Goal: Task Accomplishment & Management: Complete application form

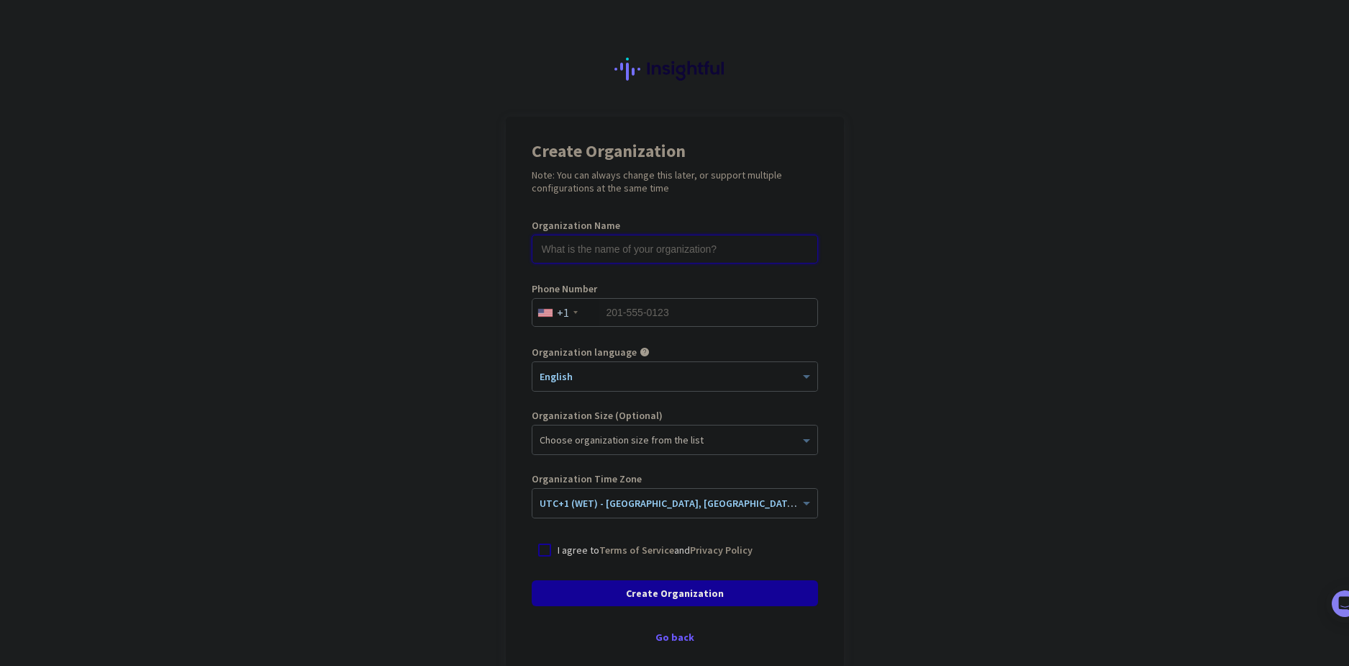
click at [696, 248] on input "text" at bounding box center [675, 249] width 286 height 29
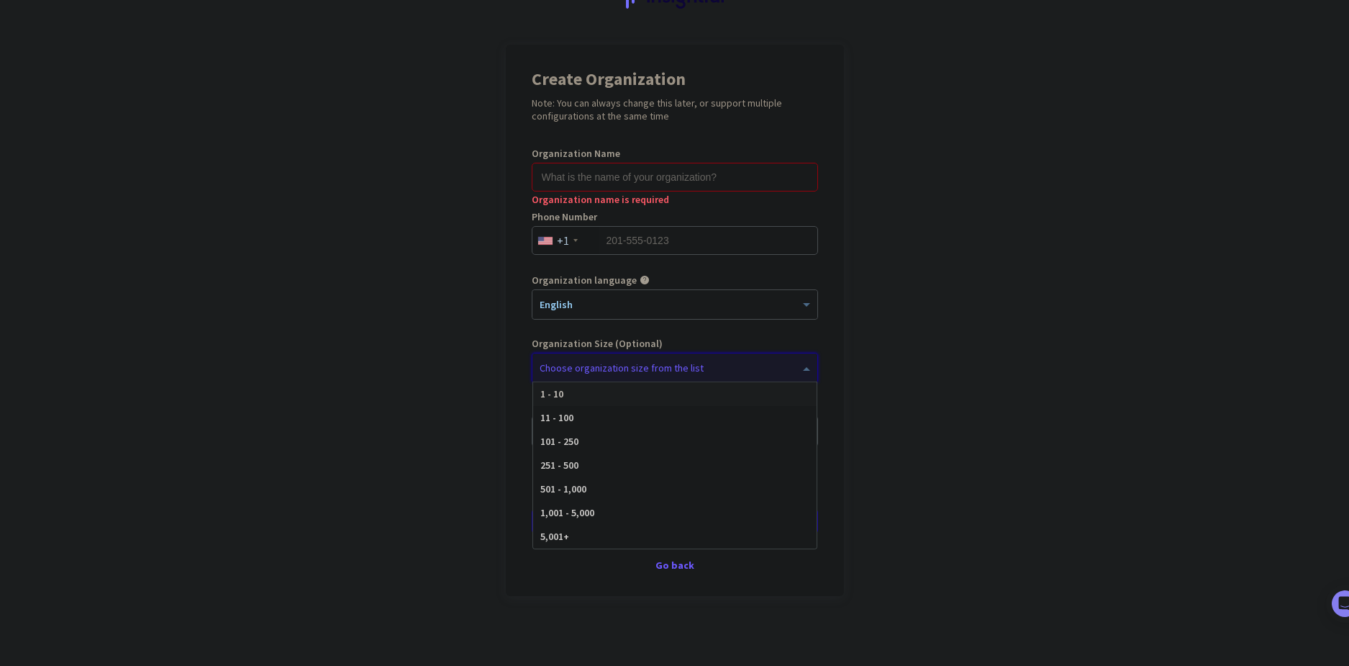
click at [760, 369] on div at bounding box center [674, 364] width 285 height 14
click at [325, 345] on app-onboarding-organization "Create Organization Note: You can always change this later, or support multiple…" at bounding box center [674, 356] width 1349 height 623
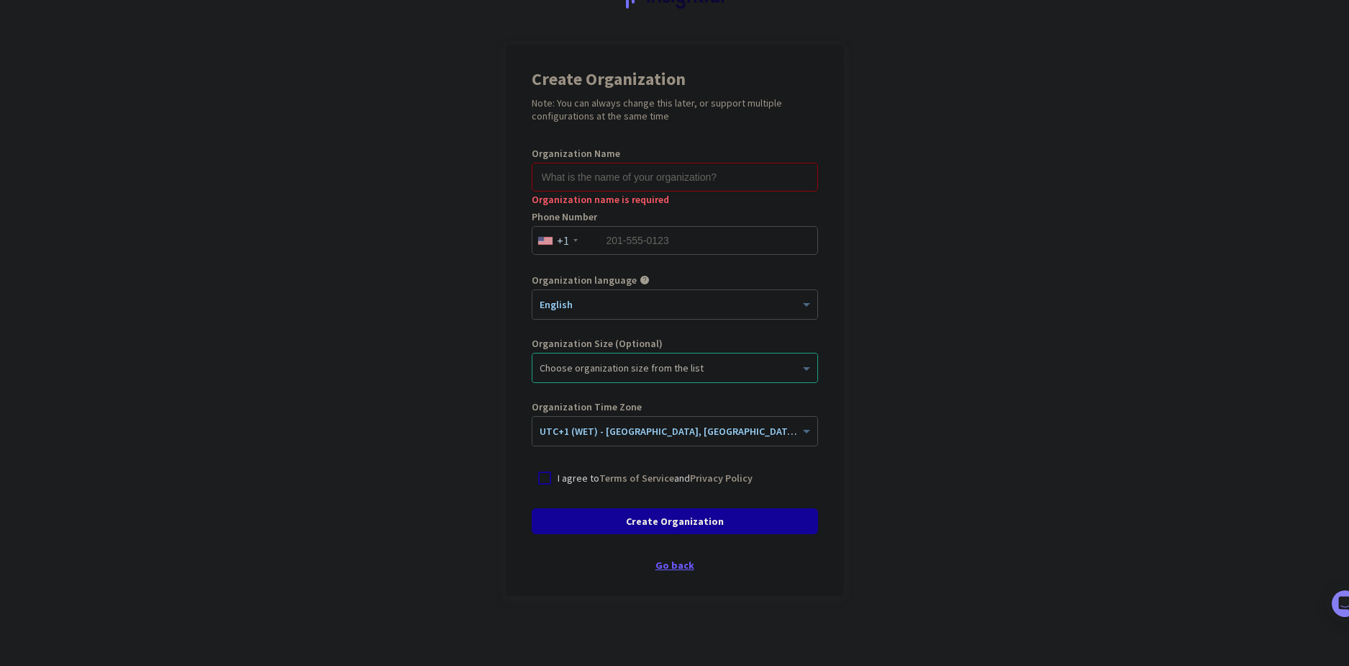
click at [675, 563] on div "Go back" at bounding box center [675, 565] width 286 height 10
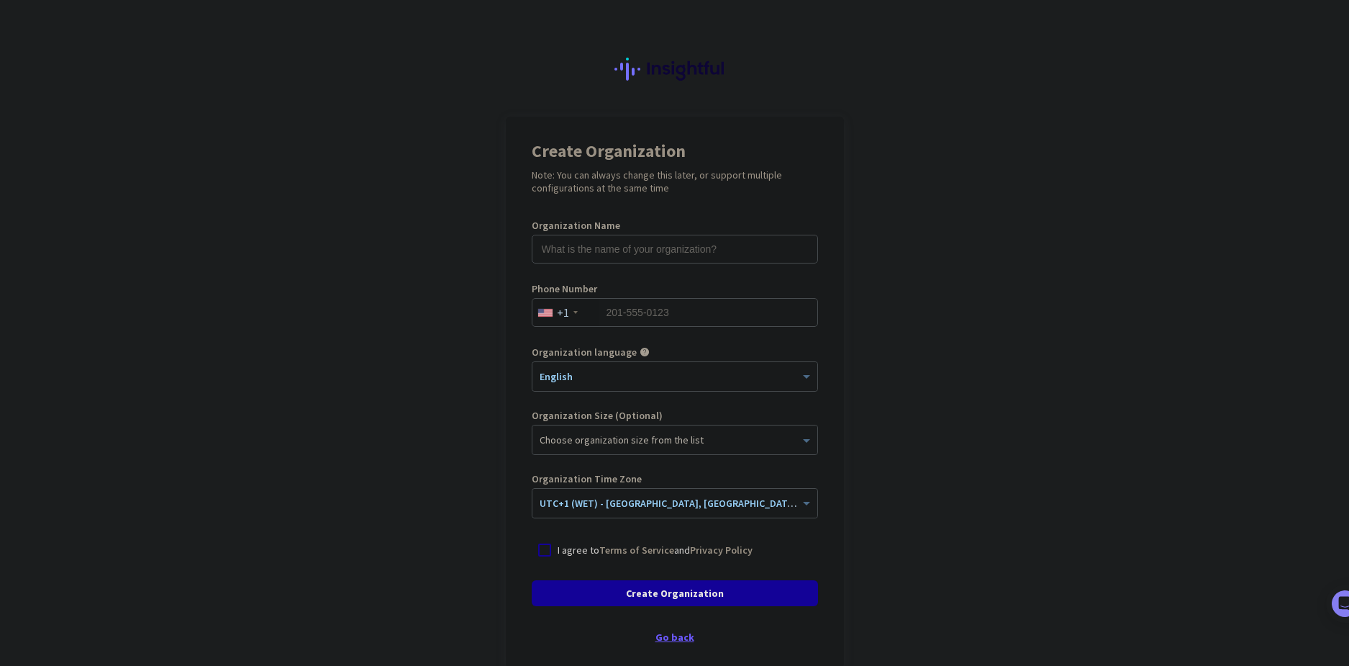
click at [667, 638] on div "Go back" at bounding box center [675, 637] width 286 height 10
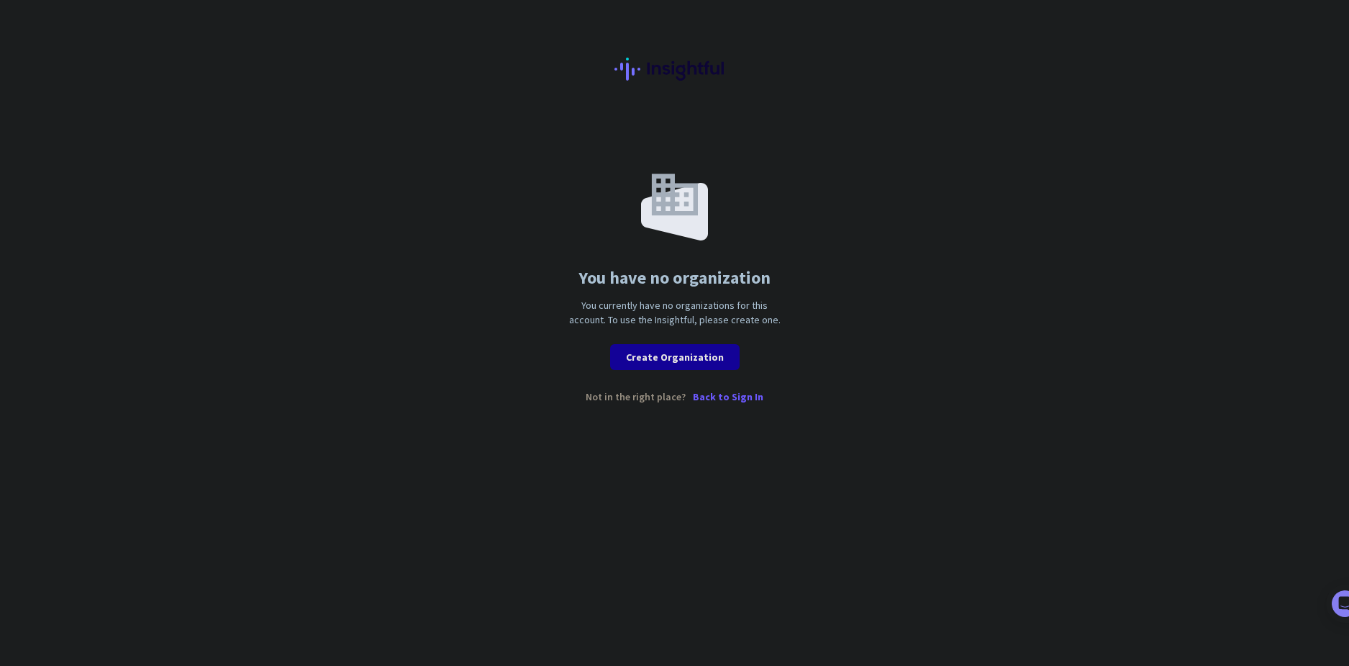
click at [721, 396] on p "Back to Sign In" at bounding box center [728, 396] width 71 height 10
